Goal: Information Seeking & Learning: Check status

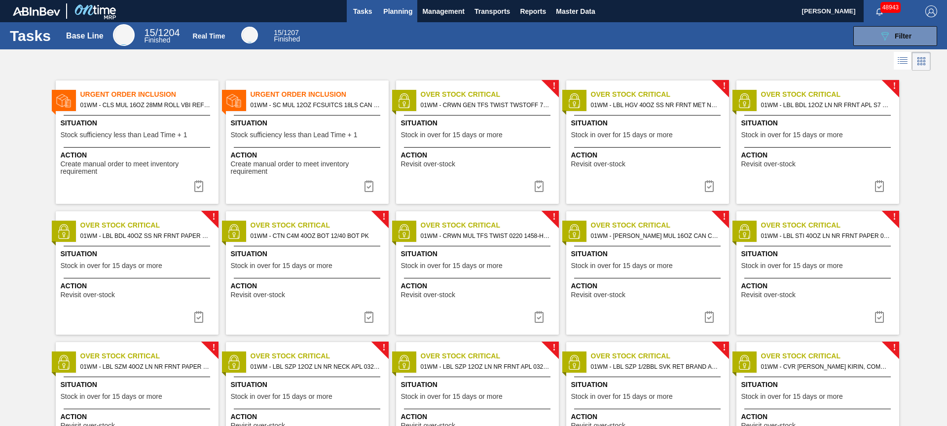
click at [401, 13] on span "Planning" at bounding box center [397, 11] width 29 height 12
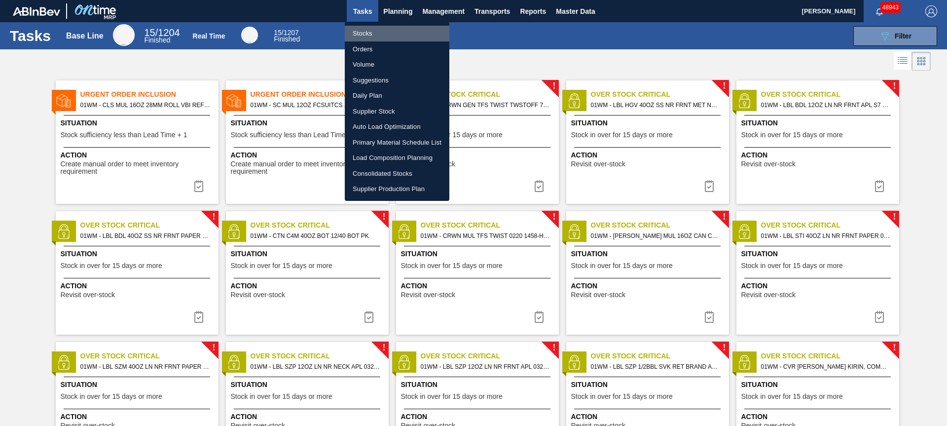
click at [374, 36] on li "Stocks" at bounding box center [397, 34] width 105 height 16
click at [372, 34] on li "Stocks" at bounding box center [397, 34] width 105 height 16
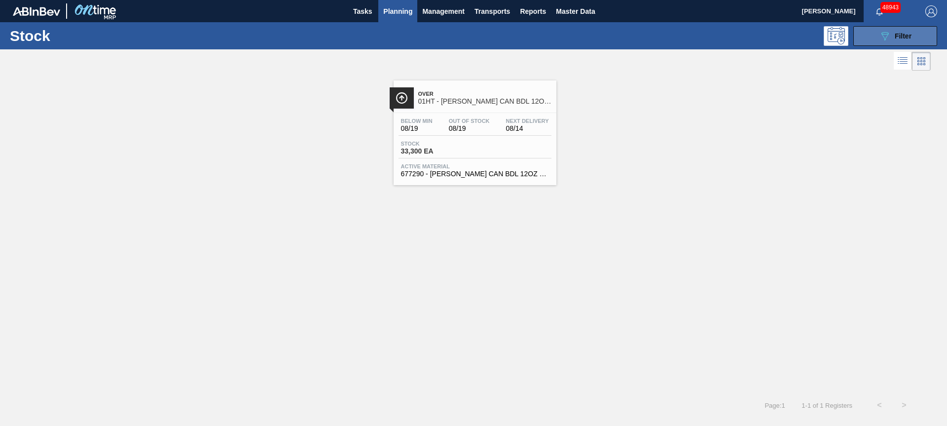
click at [861, 41] on button "089F7B8B-B2A5-4AFE-B5C0-19BA573D28AC Filter" at bounding box center [896, 36] width 84 height 20
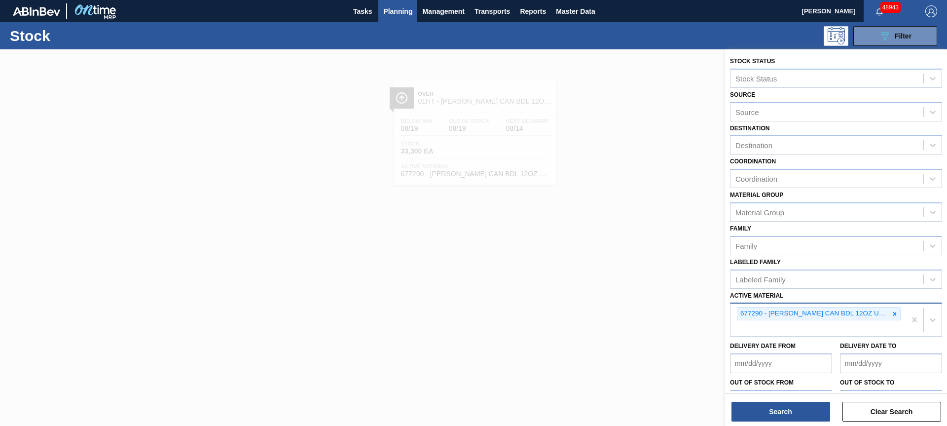
click at [894, 314] on icon at bounding box center [895, 313] width 7 height 7
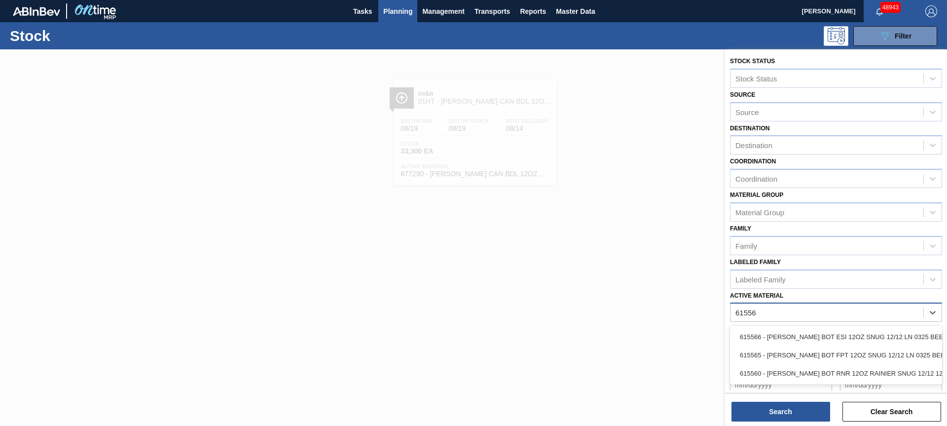
type Material "615565"
drag, startPoint x: 860, startPoint y: 339, endPoint x: 824, endPoint y: 380, distance: 54.5
click at [860, 339] on div "615565 - [PERSON_NAME] BOT FPT 12OZ SNUG 12/12 LN 0325 BEE" at bounding box center [836, 337] width 212 height 18
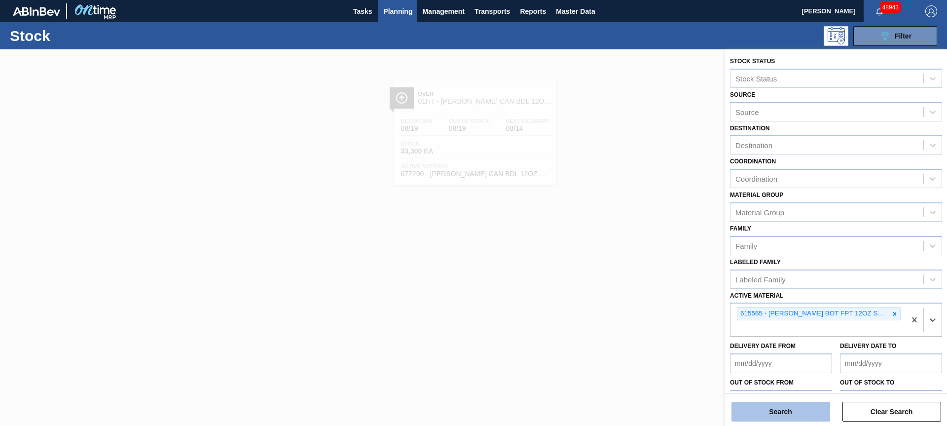
click at [782, 414] on button "Search" at bounding box center [781, 412] width 99 height 20
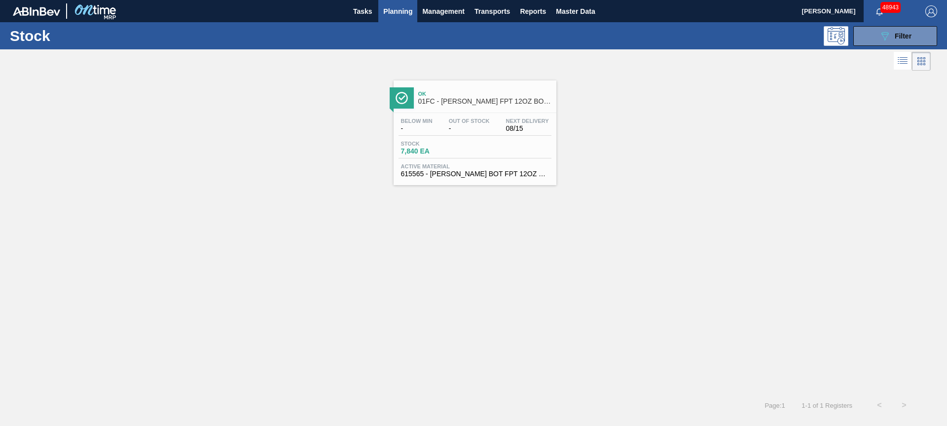
click at [489, 154] on div "Stock 7,840 EA" at bounding box center [475, 150] width 153 height 18
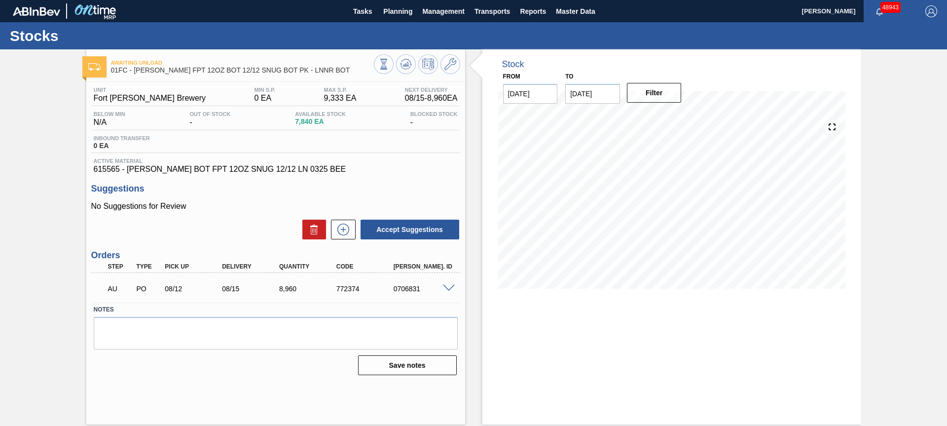
click at [247, 297] on div "AU PO 08/12 08/15 8,960 772374 0706831" at bounding box center [273, 288] width 343 height 20
click at [114, 292] on p "AU" at bounding box center [120, 289] width 25 height 8
click at [147, 362] on div "Save notes" at bounding box center [276, 365] width 364 height 22
click at [237, 291] on div "08/15" at bounding box center [252, 289] width 64 height 8
click at [447, 291] on span at bounding box center [449, 288] width 12 height 7
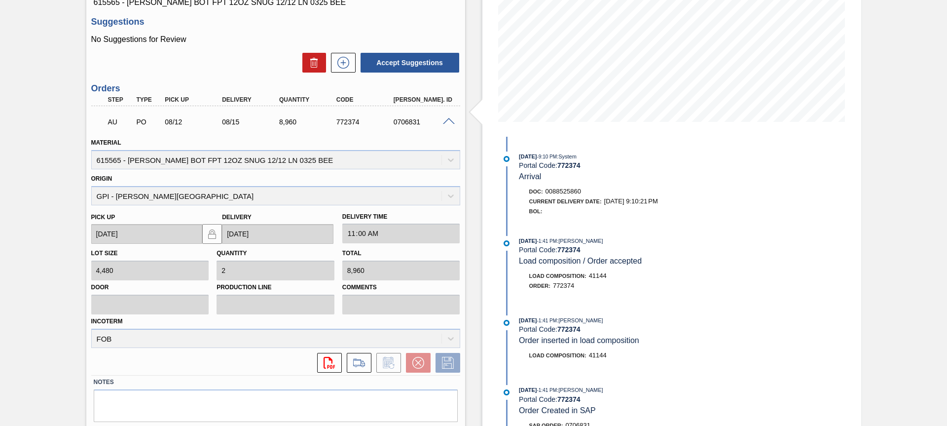
scroll to position [116, 0]
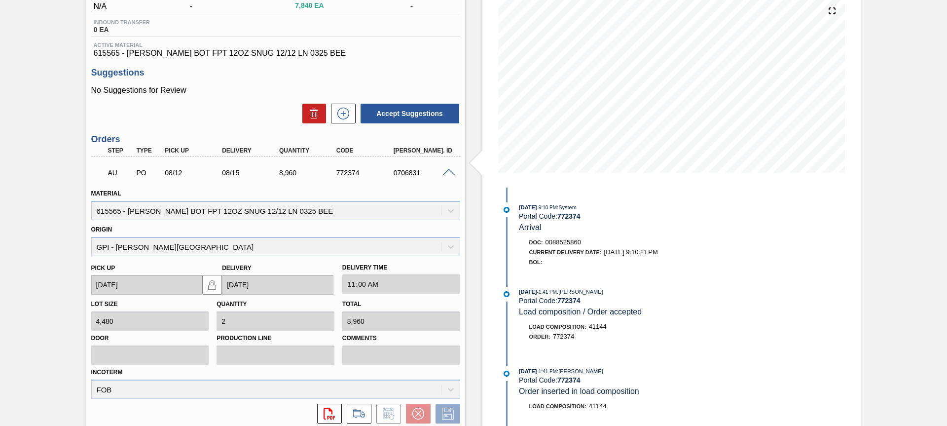
drag, startPoint x: 51, startPoint y: 206, endPoint x: 59, endPoint y: 192, distance: 16.3
click at [51, 206] on div "Awaiting Unload 01FC - CARR FPT 12OZ BOT 12/12 SNUG BOT PK - LNNR BOT Unit Fort…" at bounding box center [473, 220] width 947 height 575
click at [112, 174] on p "AU" at bounding box center [120, 173] width 25 height 8
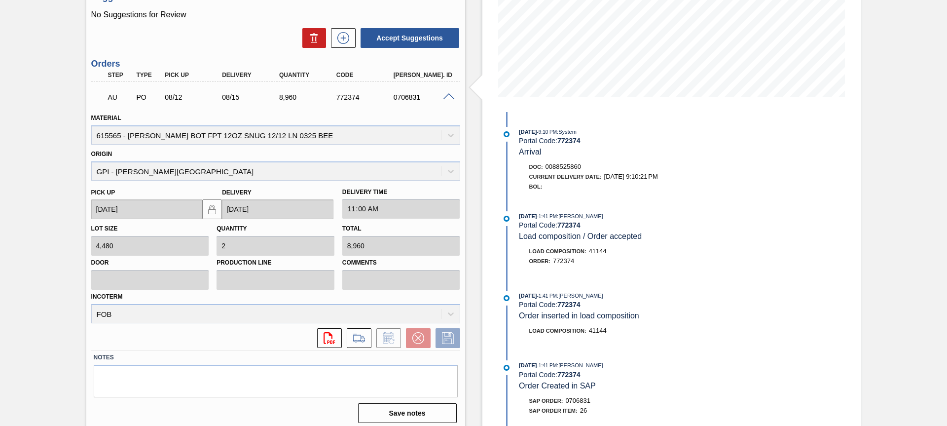
scroll to position [199, 0]
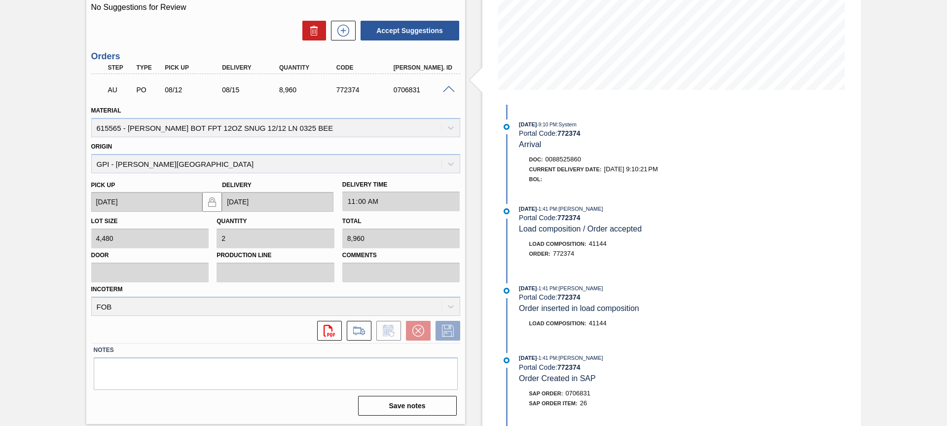
click at [140, 92] on div "PO" at bounding box center [149, 90] width 30 height 8
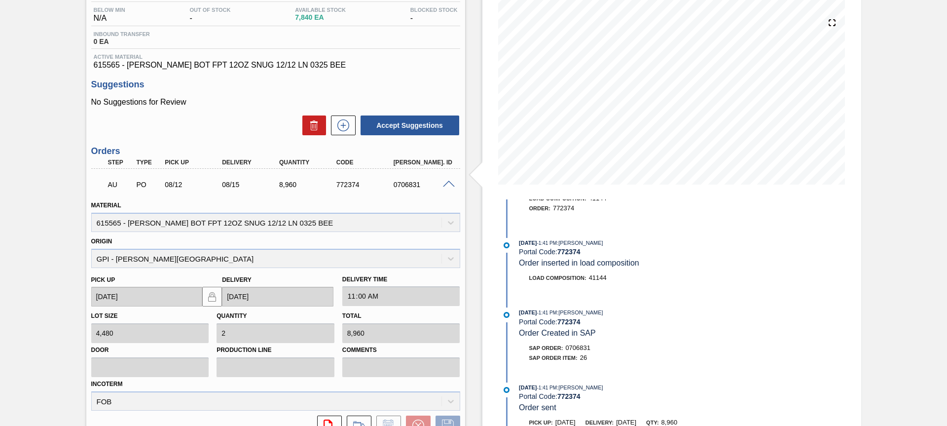
scroll to position [123, 0]
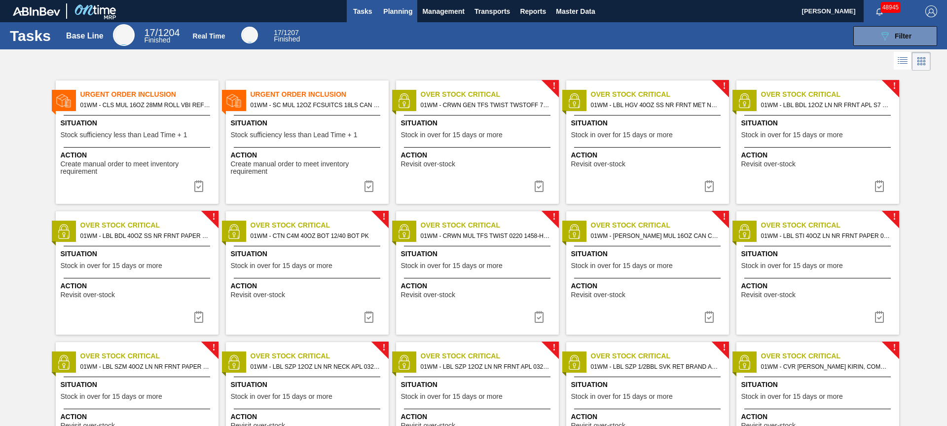
click at [402, 17] on button "Planning" at bounding box center [397, 11] width 39 height 22
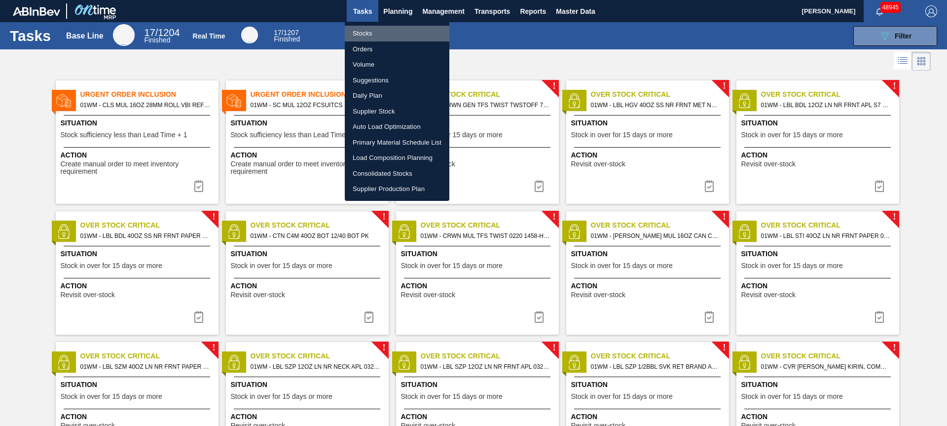
click at [364, 37] on li "Stocks" at bounding box center [397, 34] width 105 height 16
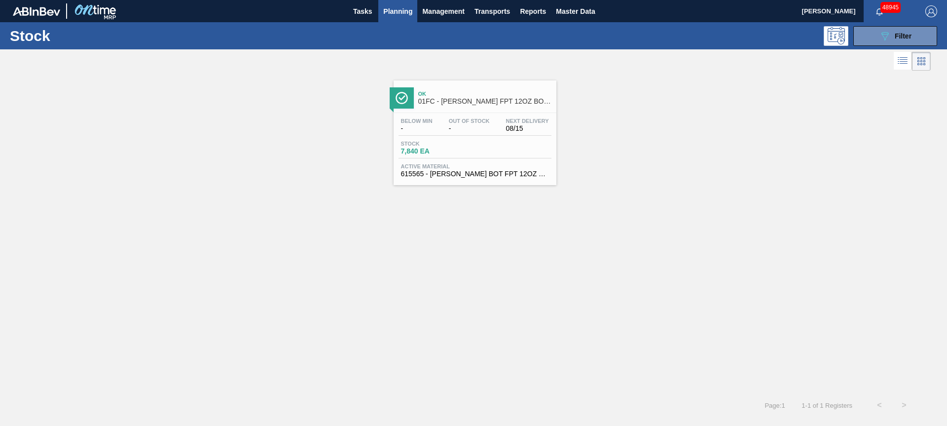
click at [486, 101] on span "01FC - [PERSON_NAME] FPT 12OZ BOT 12/12 SNUG BOT PK - LNNR BOT" at bounding box center [484, 101] width 133 height 7
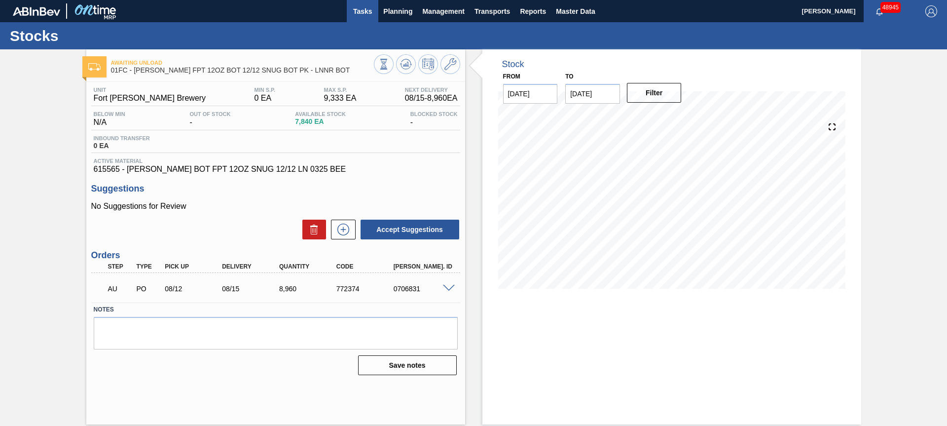
click at [363, 14] on span "Tasks" at bounding box center [363, 11] width 22 height 12
click at [408, 15] on span "Planning" at bounding box center [397, 11] width 29 height 12
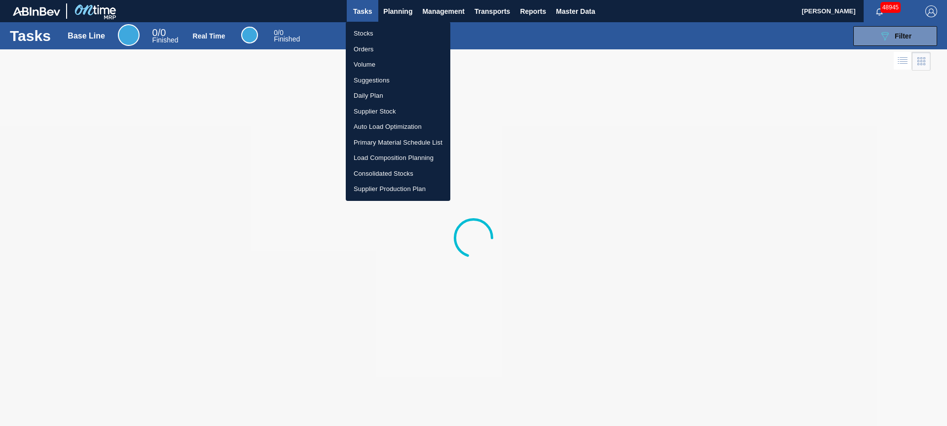
click at [400, 13] on div at bounding box center [473, 213] width 947 height 426
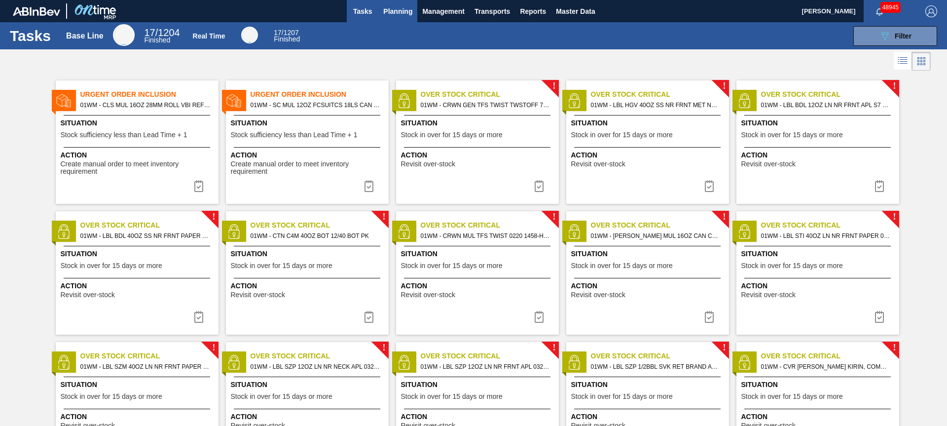
click at [392, 10] on span "Planning" at bounding box center [397, 11] width 29 height 12
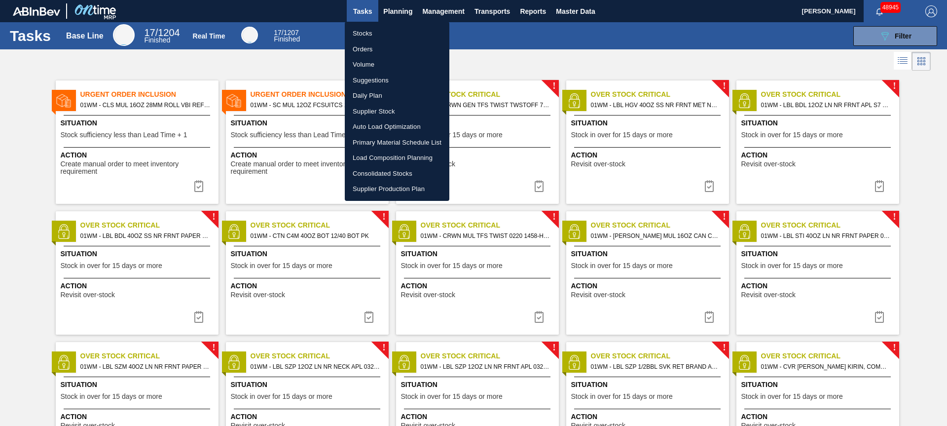
drag, startPoint x: 381, startPoint y: 34, endPoint x: 888, endPoint y: 126, distance: 515.0
click at [380, 34] on li "Stocks" at bounding box center [397, 34] width 105 height 16
click at [374, 34] on li "Stocks" at bounding box center [397, 34] width 105 height 16
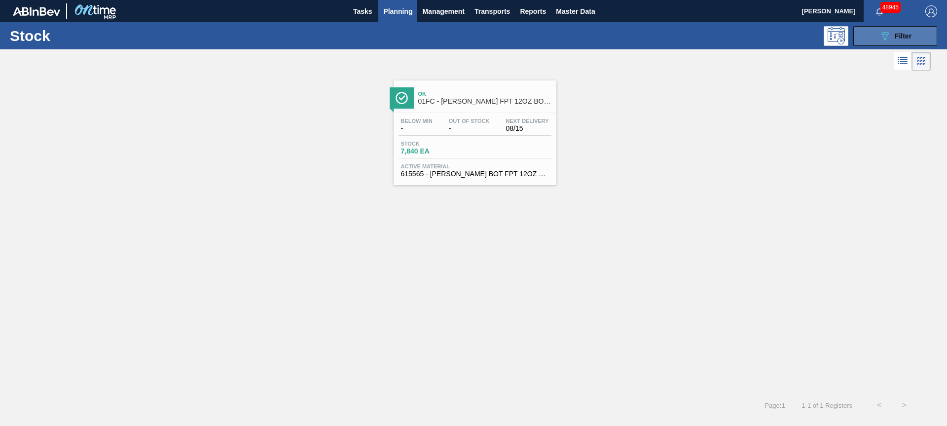
click at [906, 40] on div "089F7B8B-B2A5-4AFE-B5C0-19BA573D28AC Filter" at bounding box center [895, 36] width 33 height 12
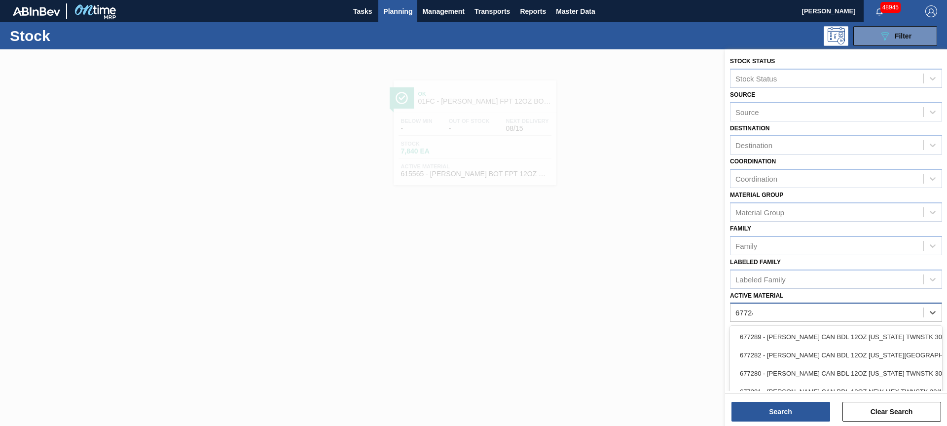
type Material "677242"
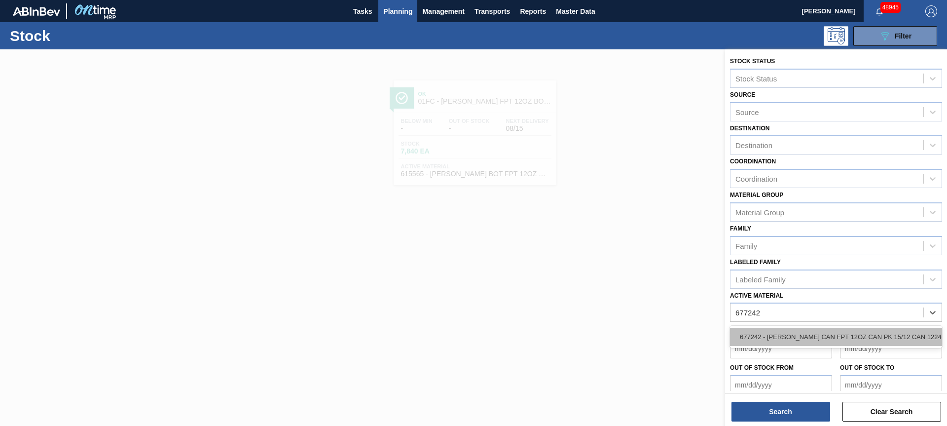
click at [809, 341] on div "677242 - [PERSON_NAME] CAN FPT 12OZ CAN PK 15/12 CAN 1224" at bounding box center [836, 337] width 212 height 18
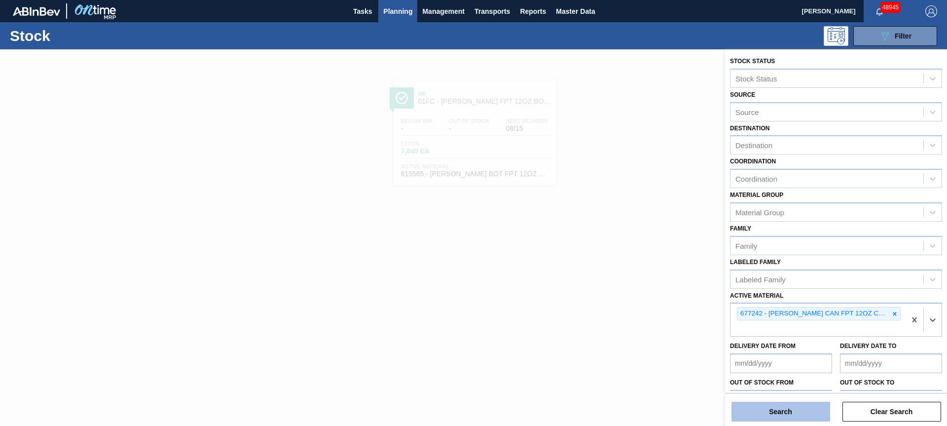
click at [776, 415] on button "Search" at bounding box center [781, 412] width 99 height 20
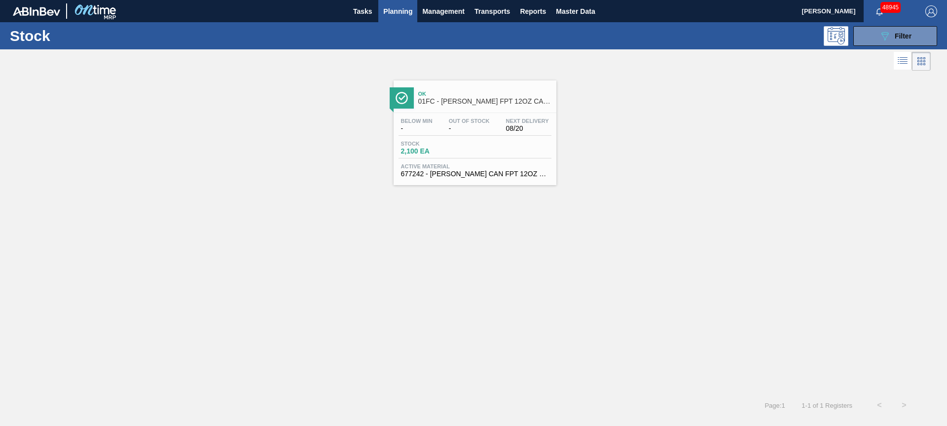
click at [508, 169] on span "Active Material" at bounding box center [475, 166] width 148 height 6
